Goal: Task Accomplishment & Management: Manage account settings

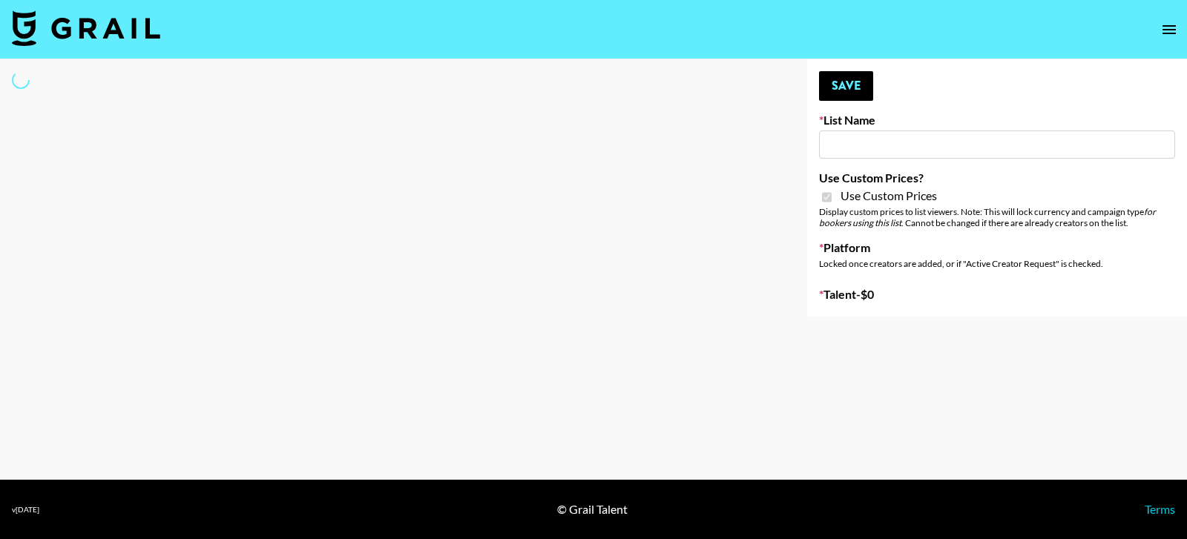
select select "Brand"
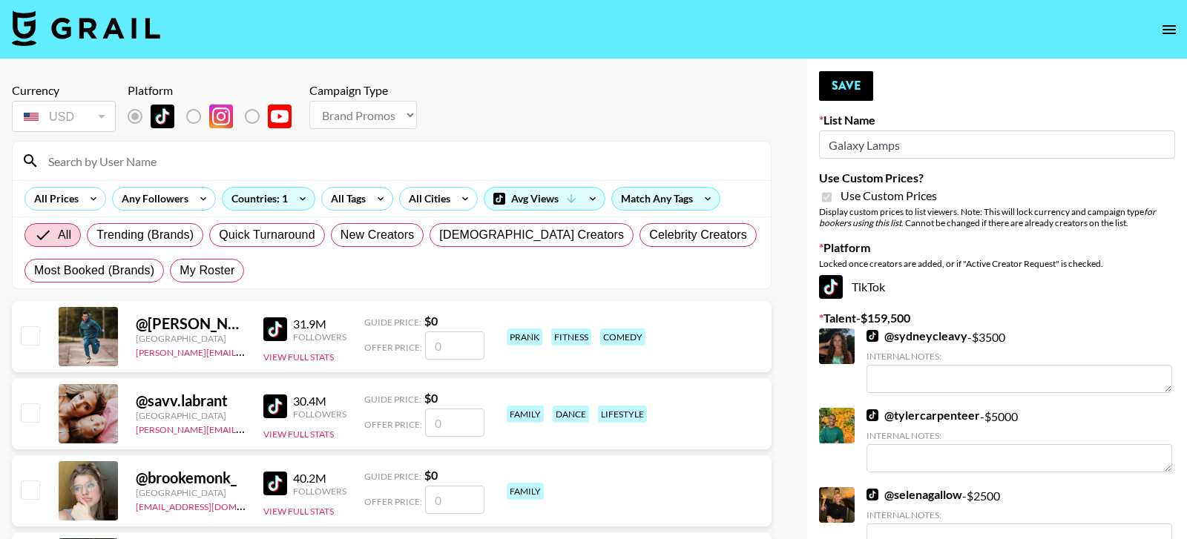
type input "Galaxy Lamps"
checkbox input "true"
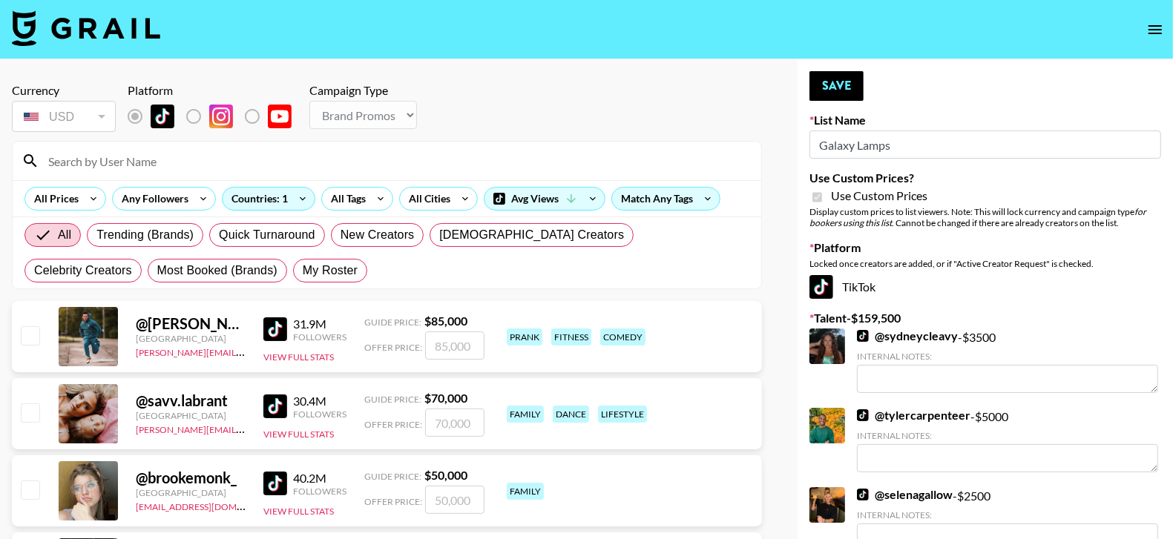
click at [573, 156] on input at bounding box center [395, 161] width 713 height 24
click at [541, 160] on input at bounding box center [395, 161] width 713 height 24
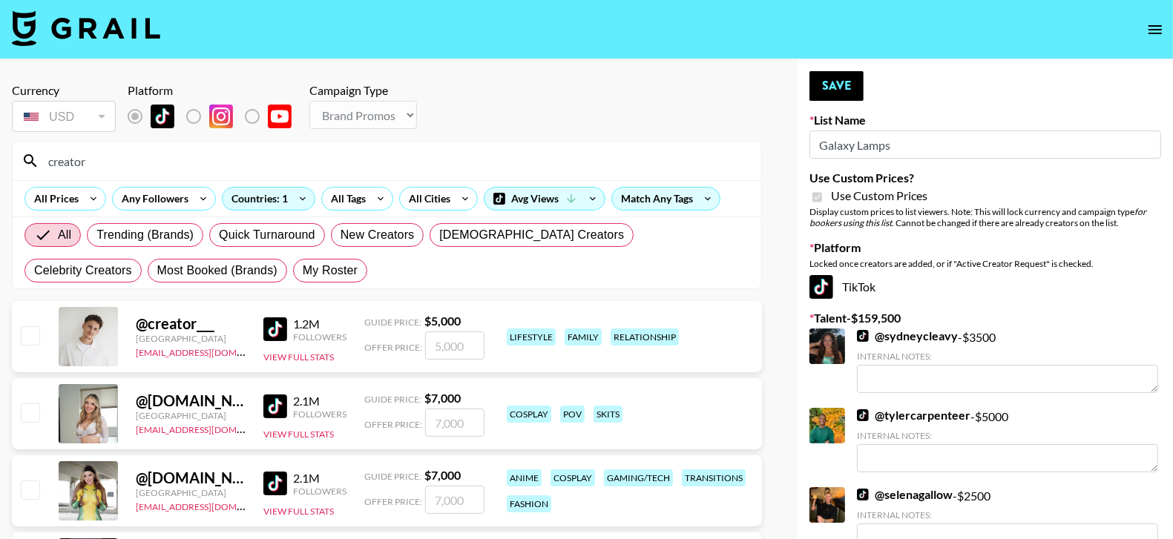
type input "creator"
click at [31, 339] on input "checkbox" at bounding box center [30, 335] width 18 height 18
checkbox input "true"
type input "5000"
click at [845, 90] on button "Save" at bounding box center [836, 86] width 54 height 30
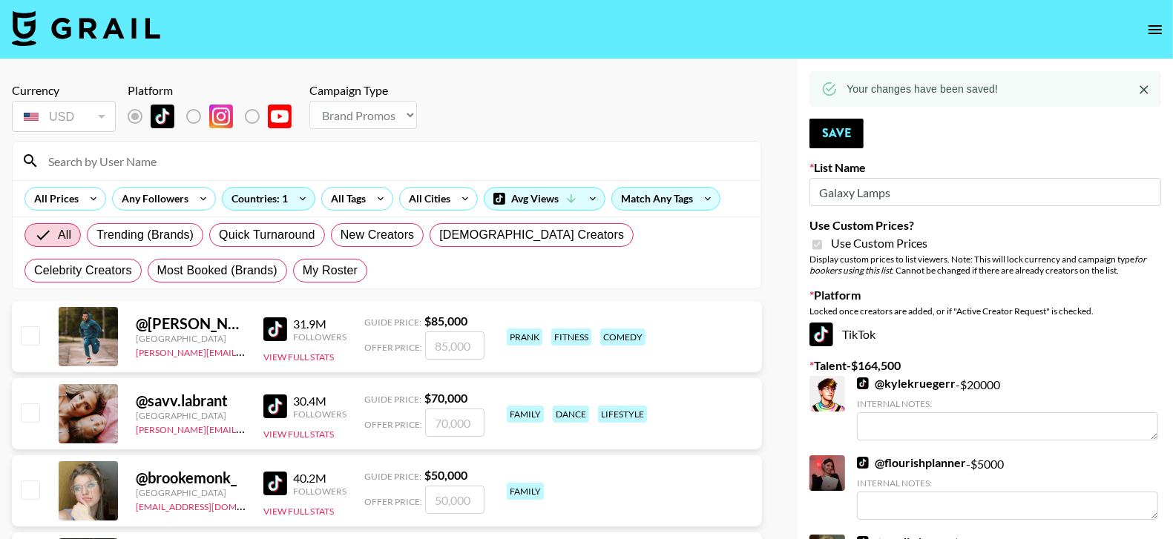
click at [514, 169] on input at bounding box center [395, 161] width 713 height 24
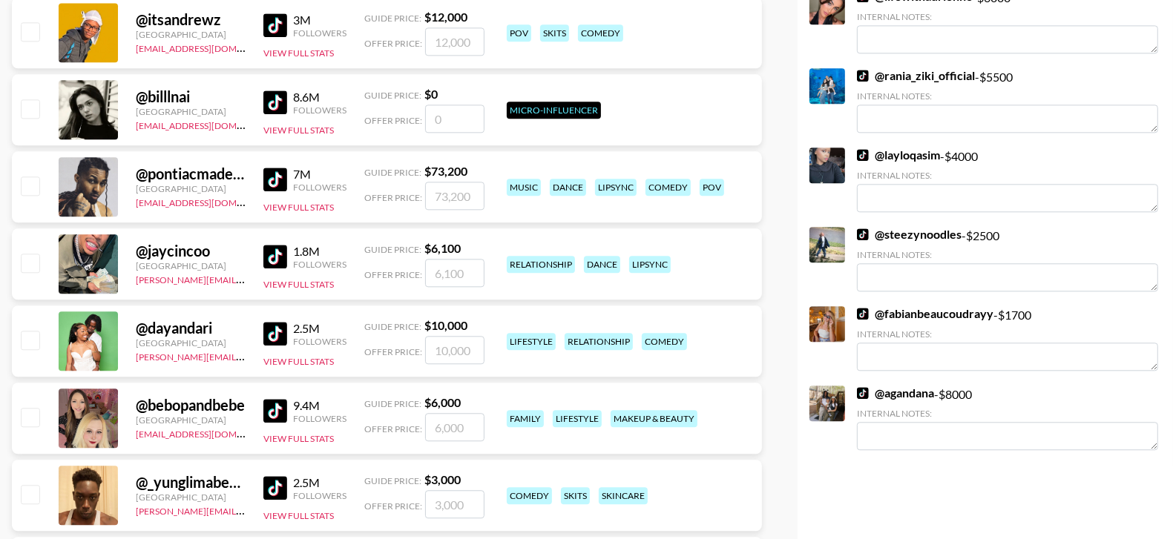
scroll to position [2392, 0]
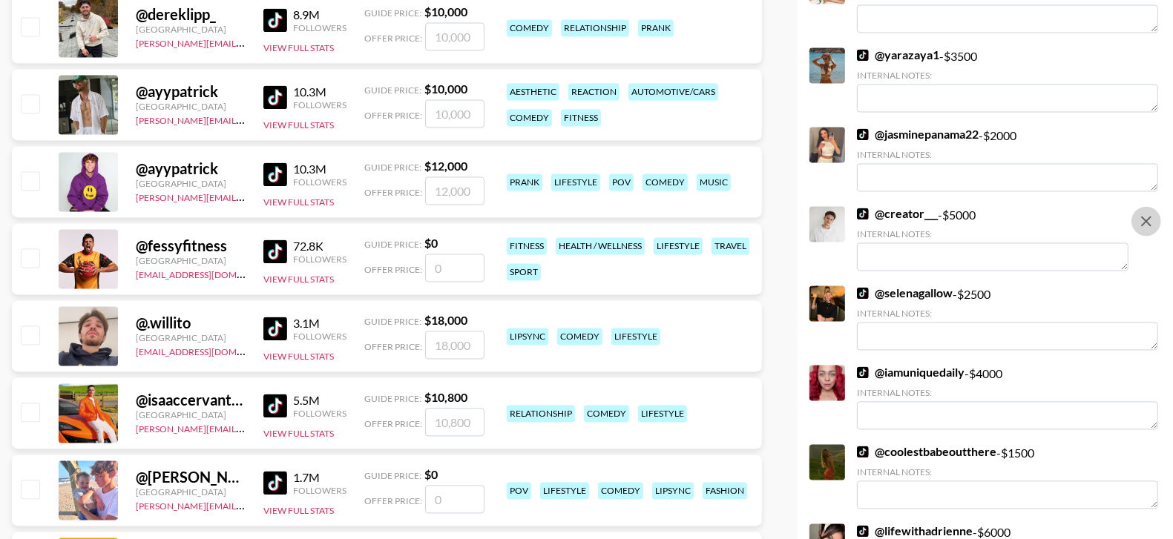
click at [1145, 230] on icon "remove" at bounding box center [1146, 221] width 18 height 18
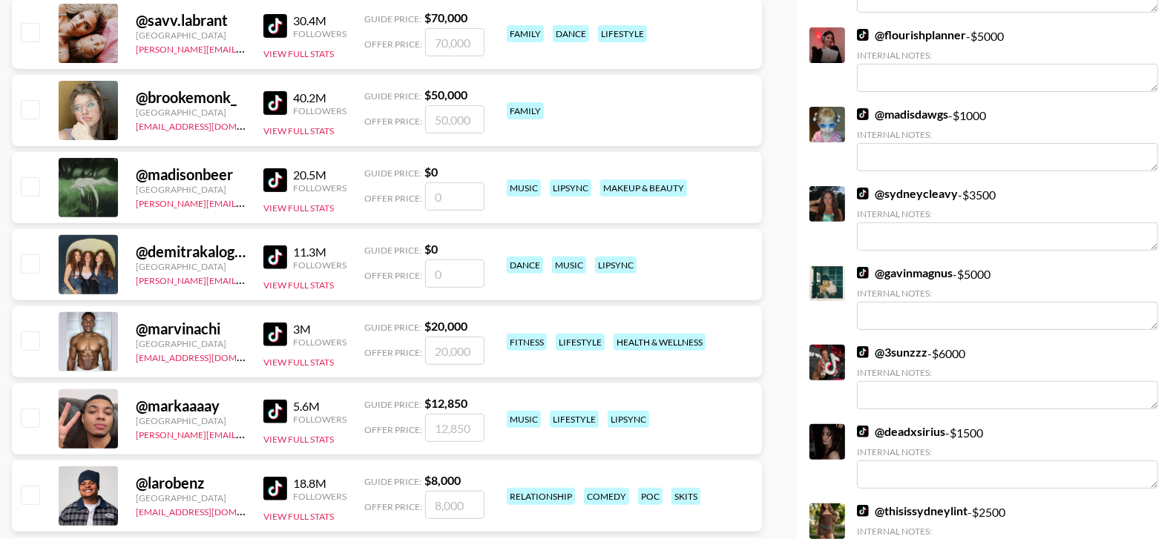
scroll to position [0, 0]
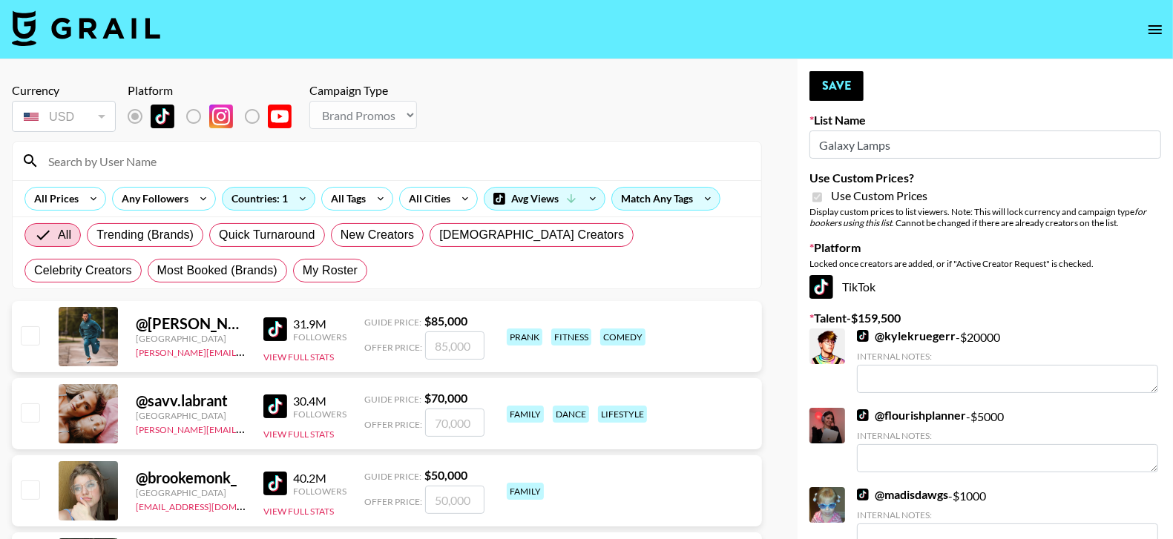
click at [407, 165] on input at bounding box center [395, 161] width 713 height 24
click at [272, 157] on input "creator" at bounding box center [395, 161] width 713 height 24
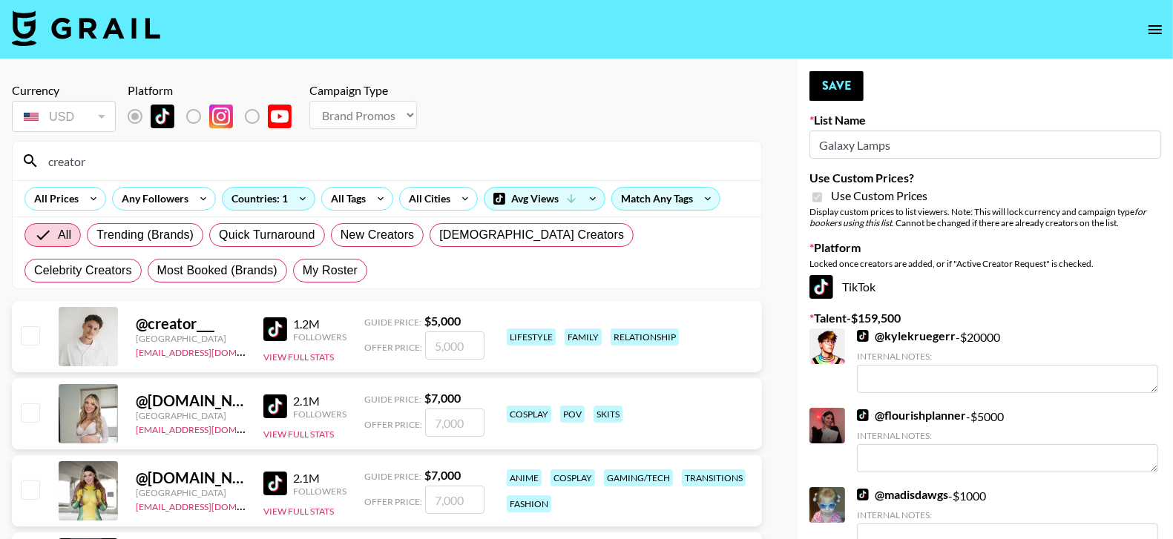
type input "creator"
click at [459, 350] on input "number" at bounding box center [454, 346] width 59 height 28
type input "80"
checkbox input "true"
type input "8000"
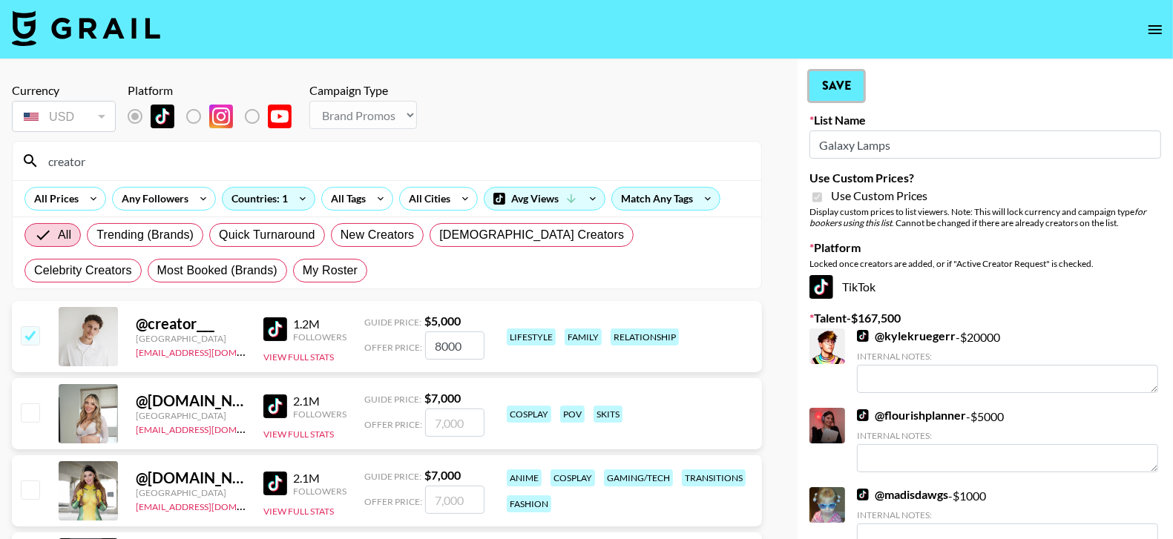
click at [844, 86] on button "Save" at bounding box center [836, 86] width 54 height 30
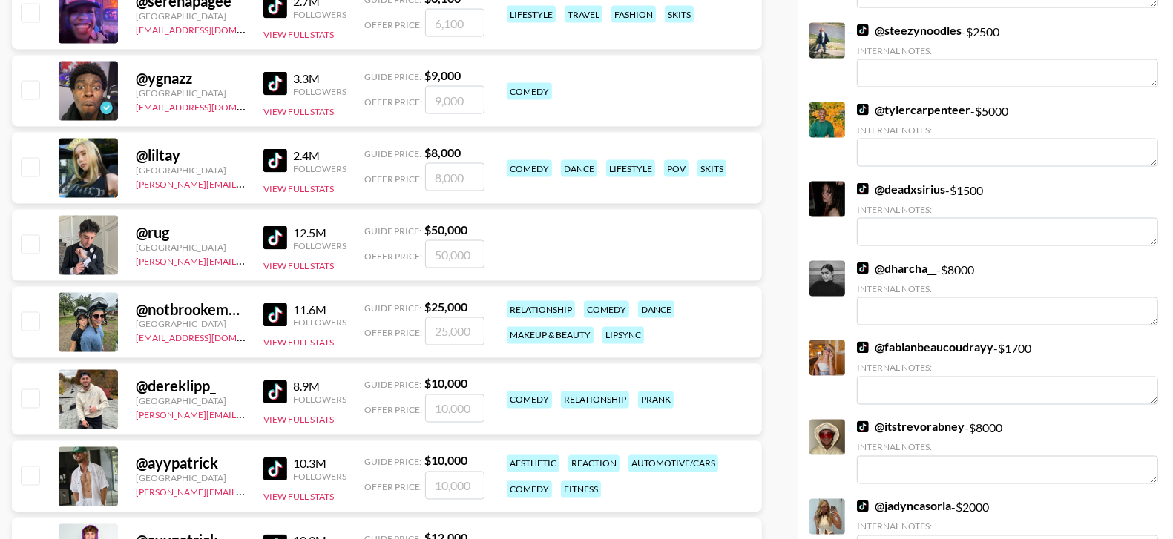
scroll to position [2612, 0]
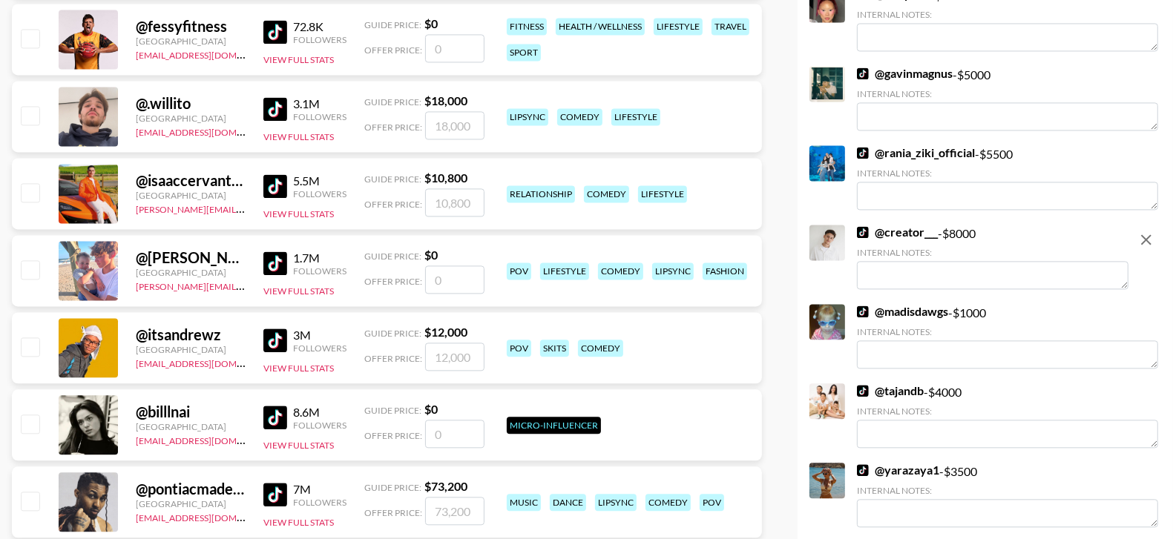
click at [961, 281] on textarea at bounding box center [992, 275] width 271 height 28
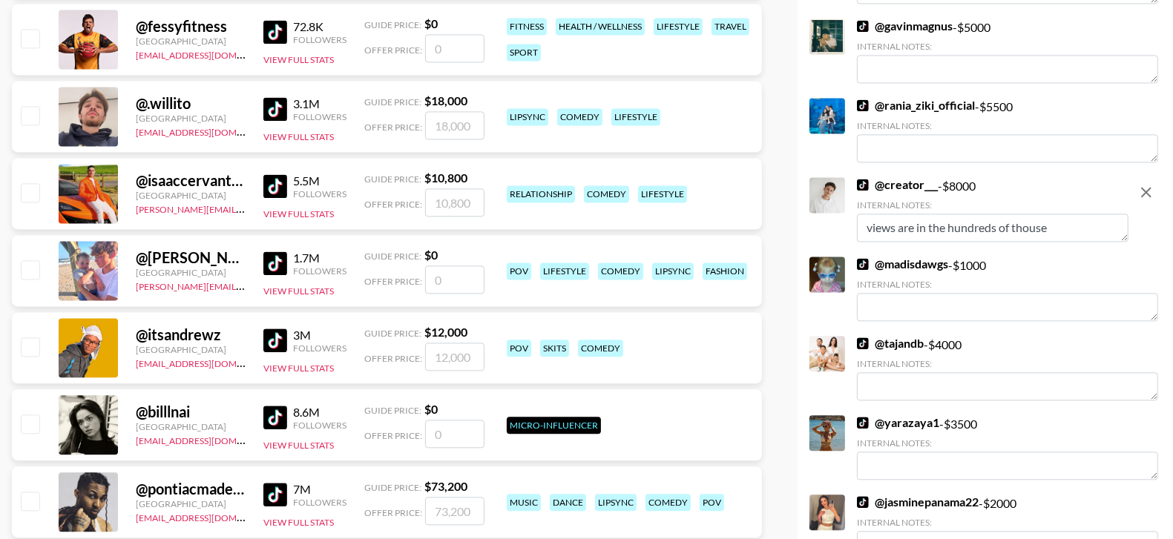
type textarea "views are in the hundreds of thouses"
click at [969, 242] on textarea "view" at bounding box center [992, 228] width 271 height 28
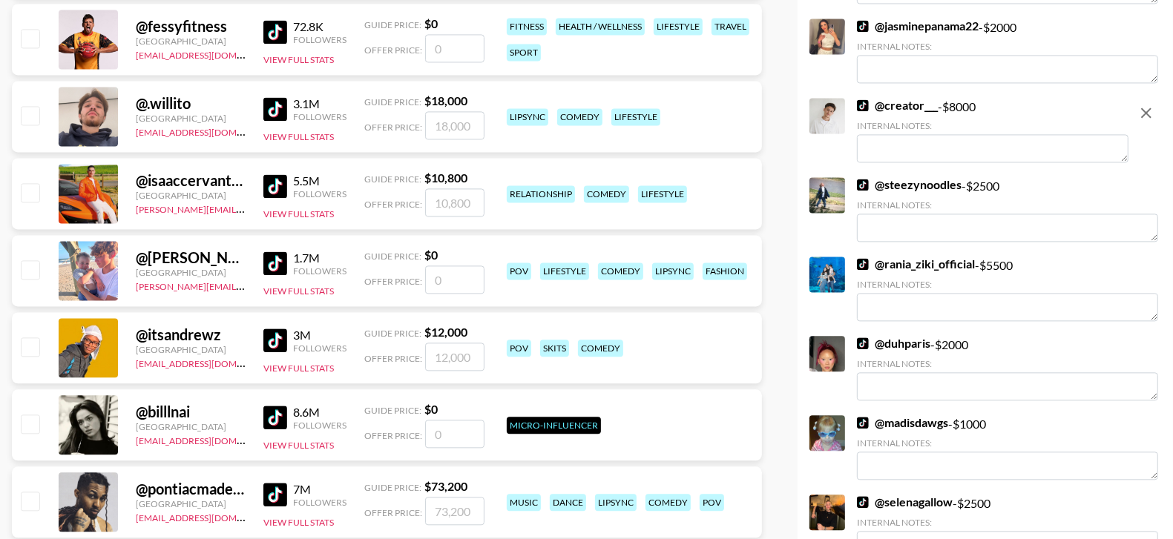
click at [884, 162] on textarea at bounding box center [992, 148] width 271 height 28
type textarea "views are in the hundreds of thousands consistently"
